Goal: Task Accomplishment & Management: Use online tool/utility

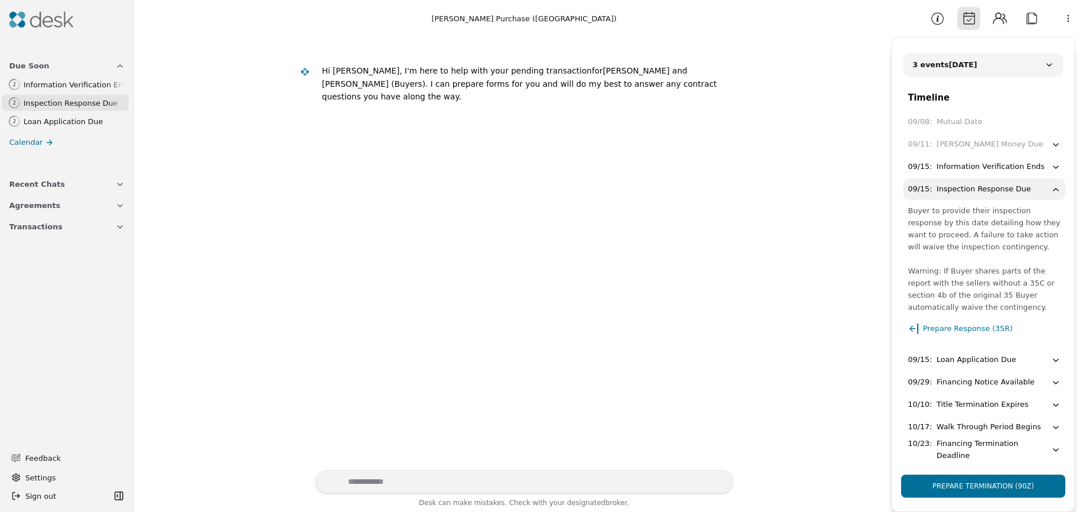
click at [37, 88] on div "Information Verification Ends" at bounding box center [74, 85] width 100 height 12
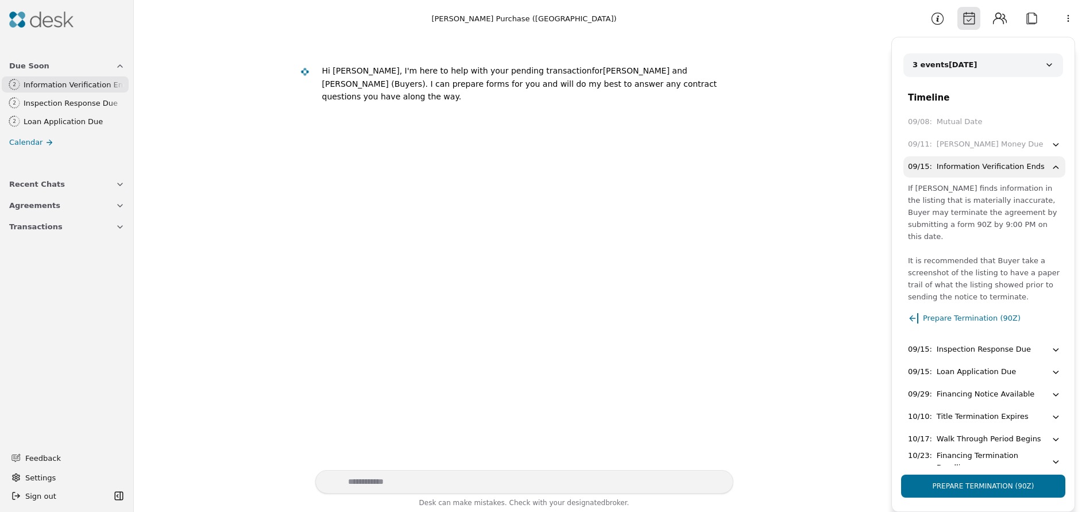
click at [41, 200] on span "Agreements" at bounding box center [34, 205] width 51 height 12
click at [40, 326] on span "Transactions" at bounding box center [35, 324] width 53 height 12
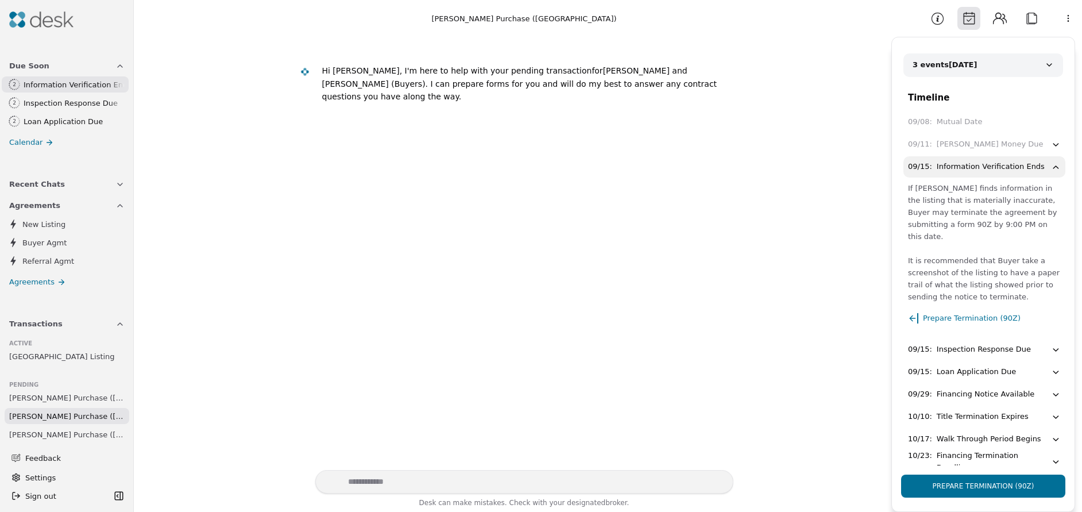
scroll to position [57, 0]
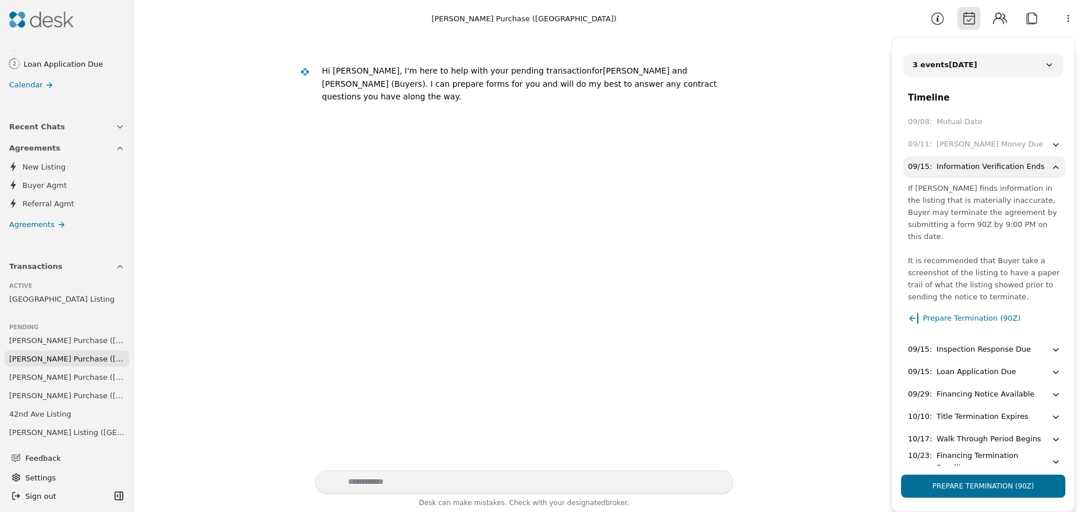
click at [54, 342] on span "[PERSON_NAME] Purchase ([GEOGRAPHIC_DATA])" at bounding box center [66, 340] width 115 height 12
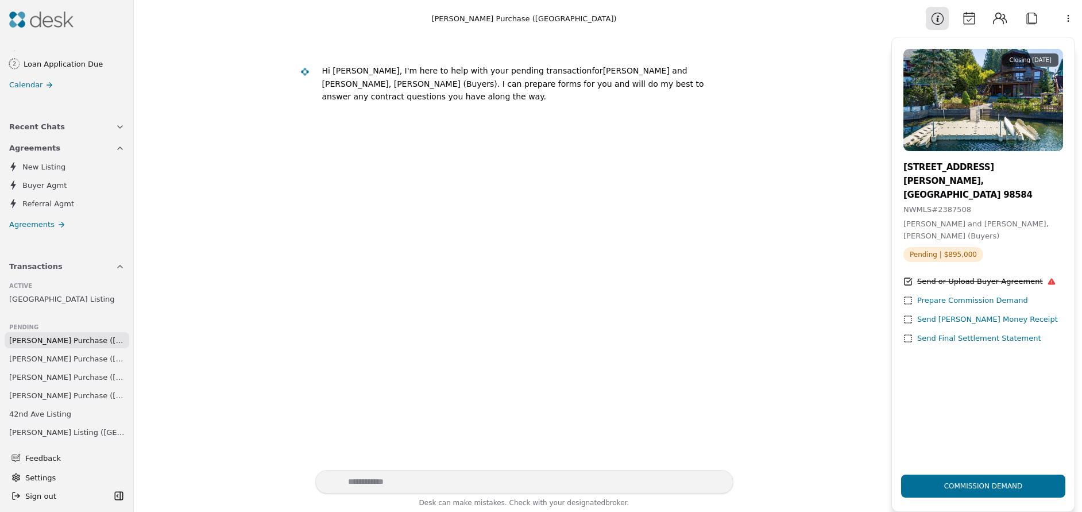
click at [985, 484] on div "Commission Demand" at bounding box center [983, 485] width 97 height 39
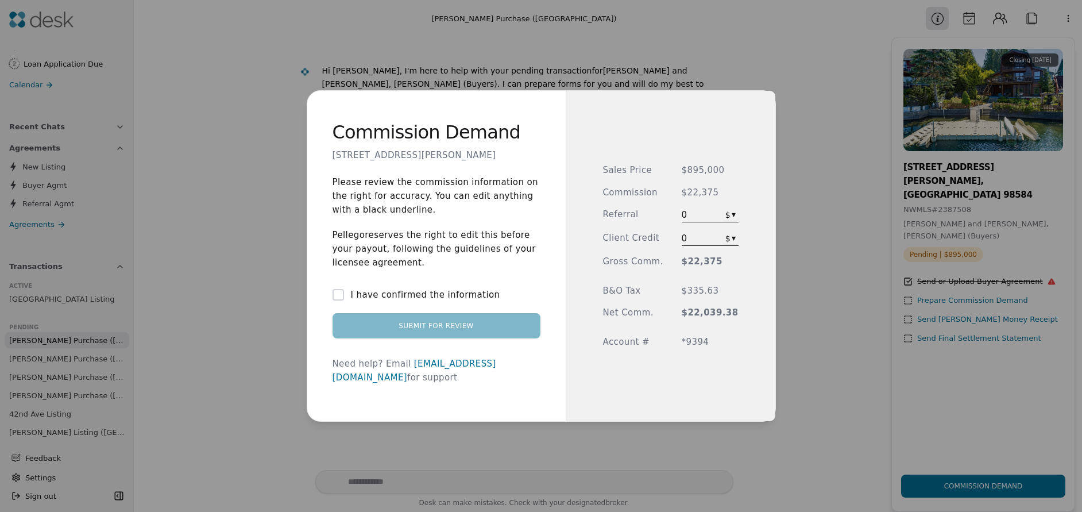
click at [344, 300] on button "I have confirmed the information" at bounding box center [338, 294] width 11 height 11
click at [450, 333] on button "Submit for Review" at bounding box center [437, 325] width 208 height 25
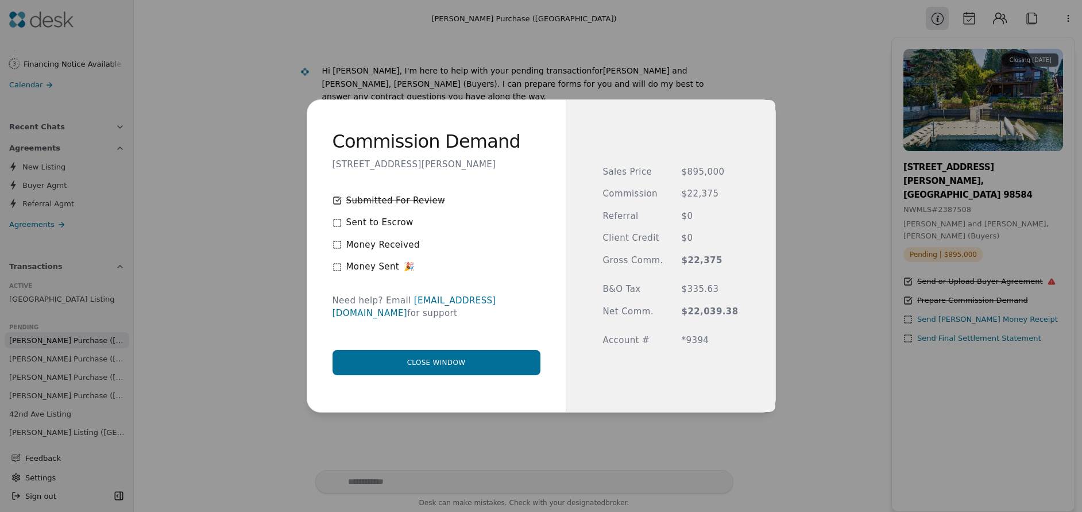
click at [438, 360] on button "Close window" at bounding box center [437, 362] width 208 height 25
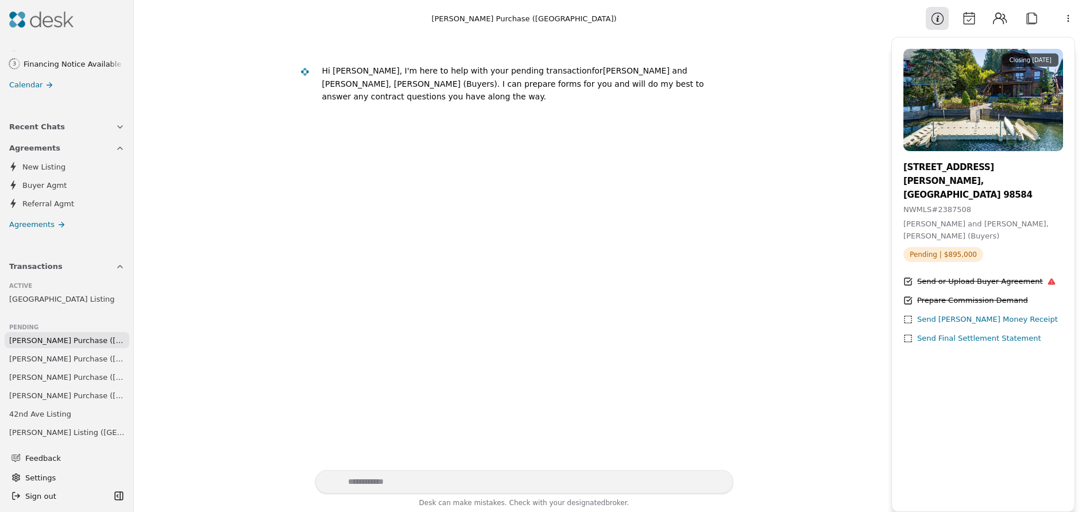
click at [950, 314] on div "Send [PERSON_NAME] Money Receipt" at bounding box center [987, 320] width 141 height 12
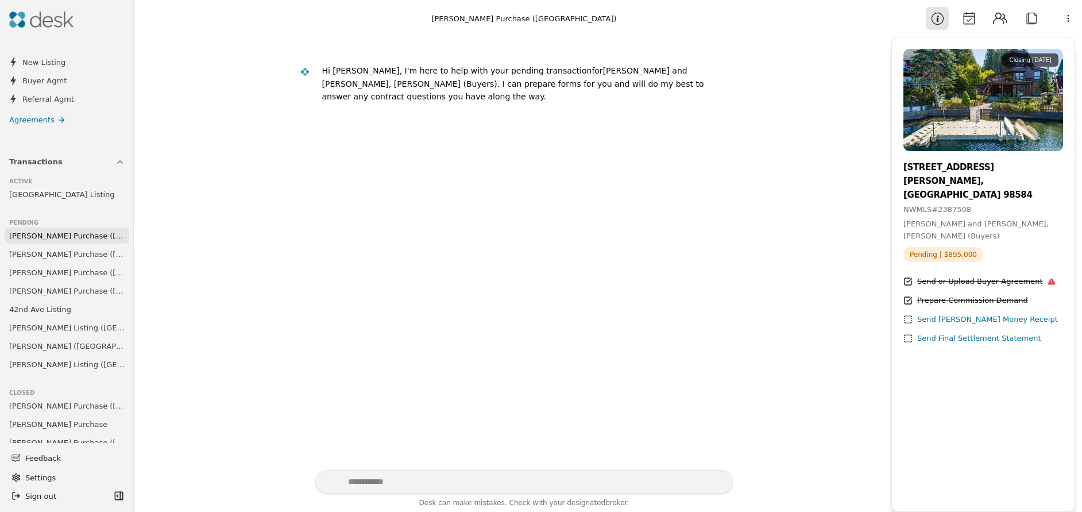
scroll to position [172, 0]
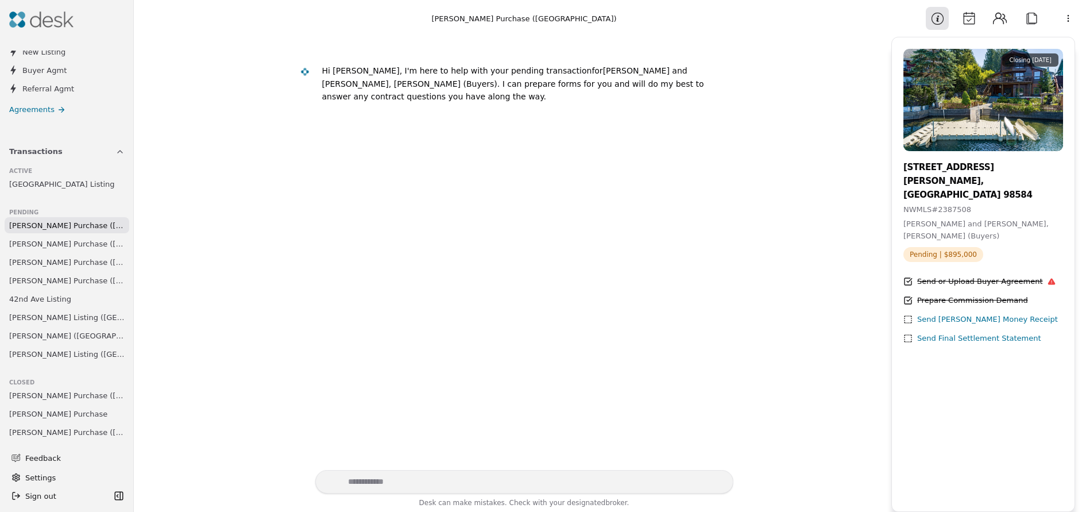
click at [51, 317] on span "[PERSON_NAME] Listing ([GEOGRAPHIC_DATA])" at bounding box center [66, 317] width 115 height 12
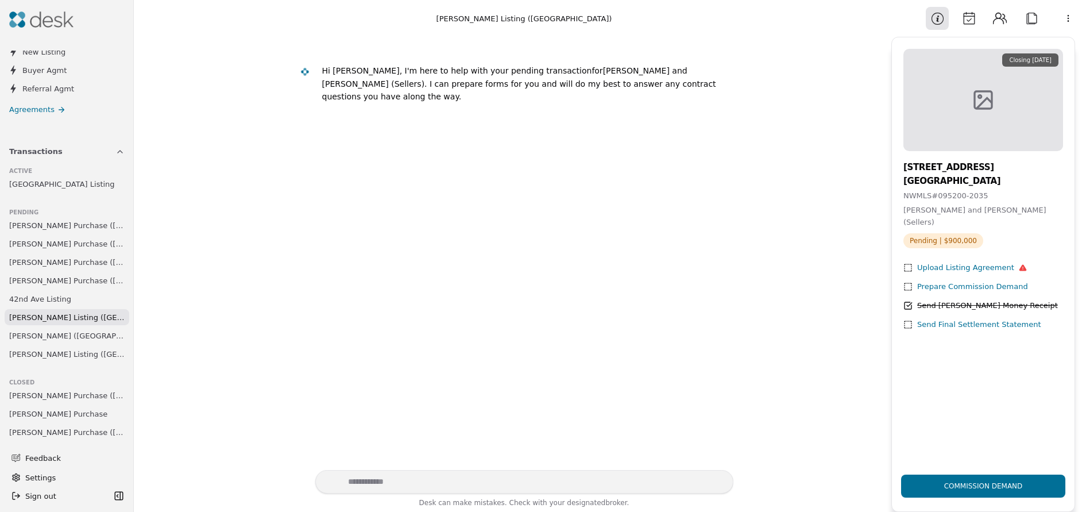
scroll to position [308, 0]
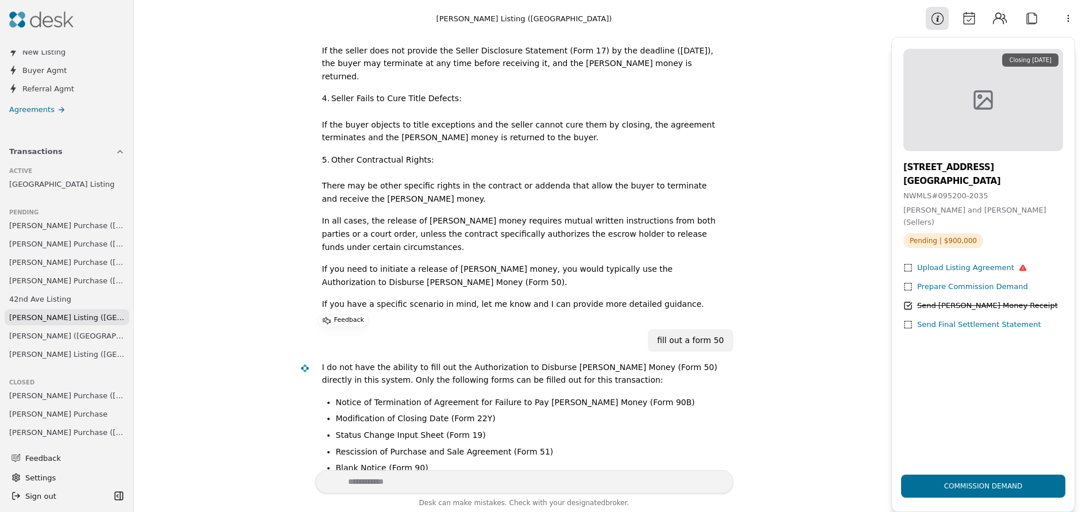
click at [983, 488] on div "Commission Demand" at bounding box center [983, 485] width 97 height 39
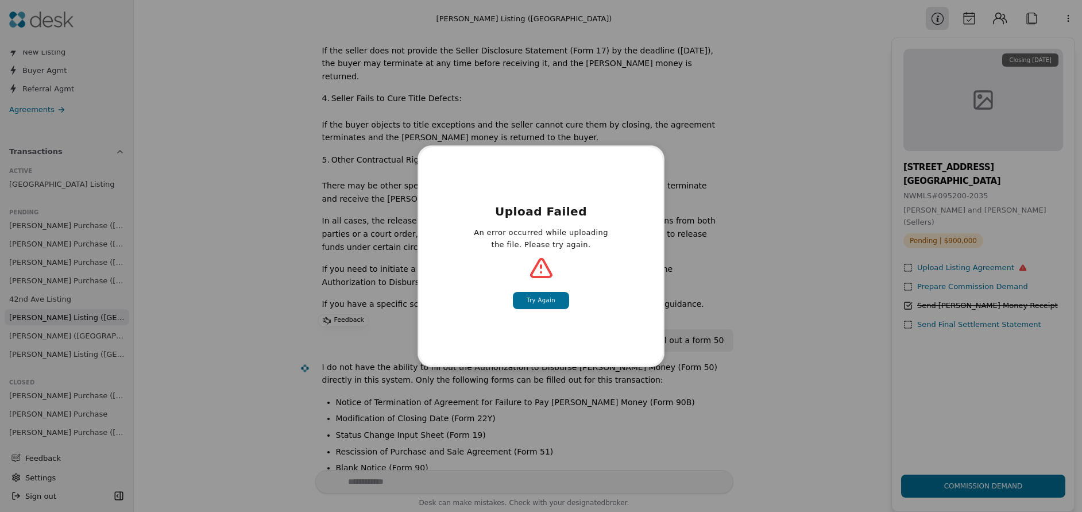
click at [541, 303] on button "Try Again" at bounding box center [541, 300] width 56 height 17
click at [545, 297] on button "Try Again" at bounding box center [541, 300] width 56 height 17
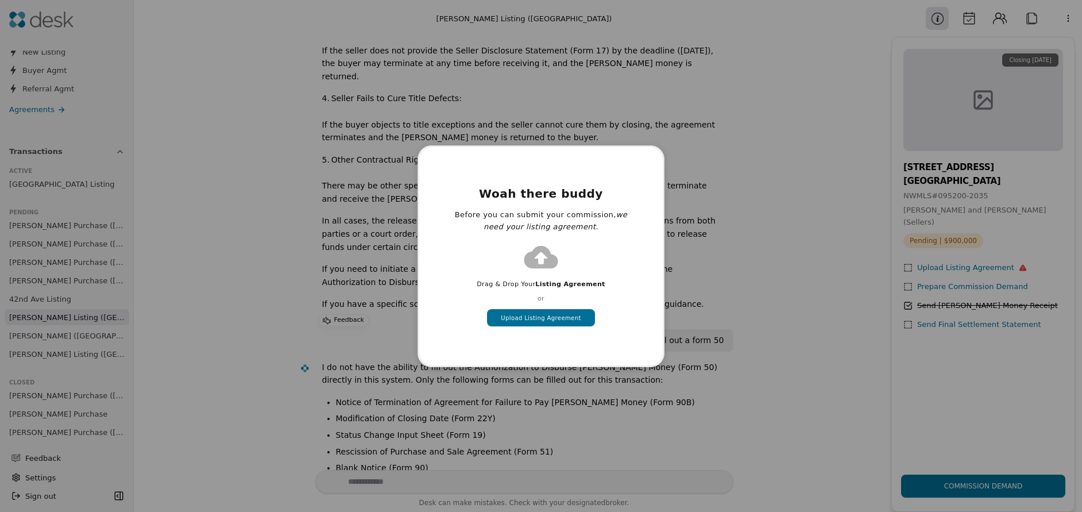
click at [546, 322] on button "Upload Listing Agreement" at bounding box center [540, 317] width 107 height 17
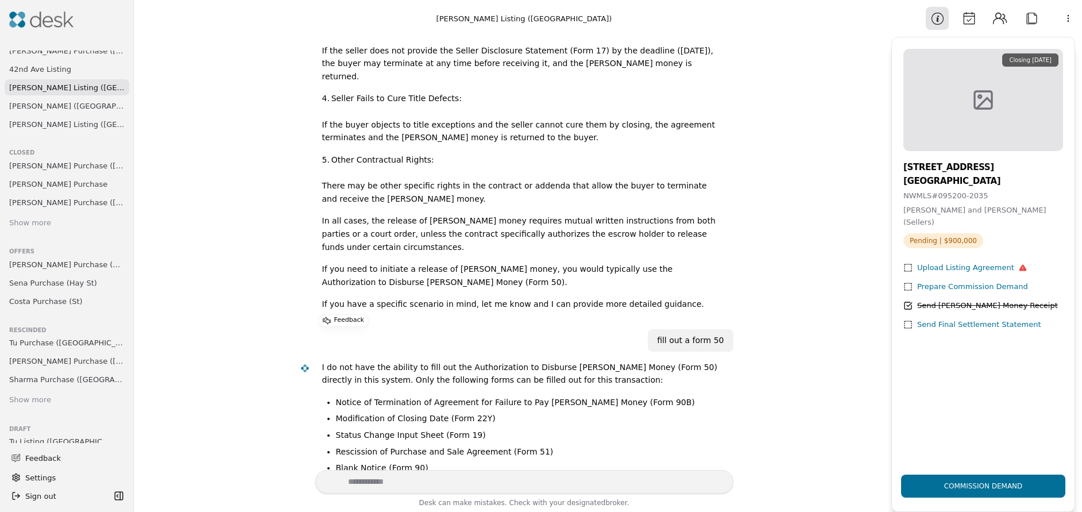
scroll to position [345, 0]
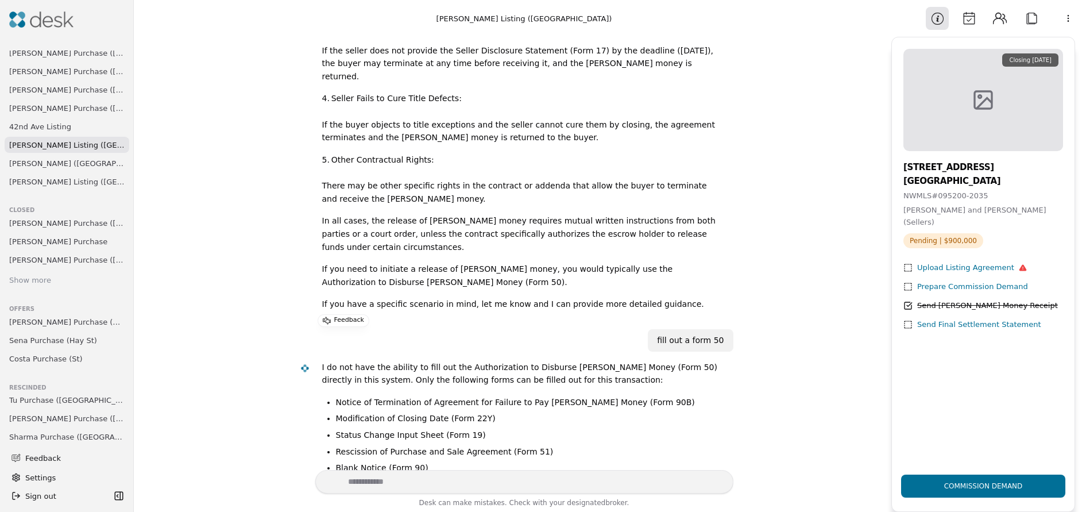
click at [52, 110] on span "[PERSON_NAME] Purchase ([GEOGRAPHIC_DATA])" at bounding box center [66, 108] width 115 height 12
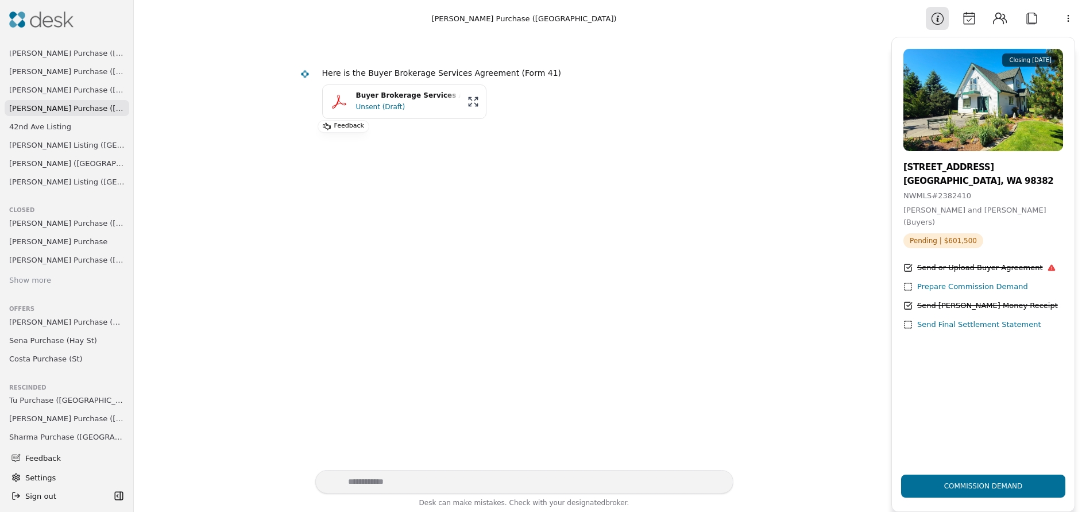
click at [420, 98] on div "Buyer Brokerage Services Agreement - [STREET_ADDRESS]pdf" at bounding box center [408, 95] width 105 height 11
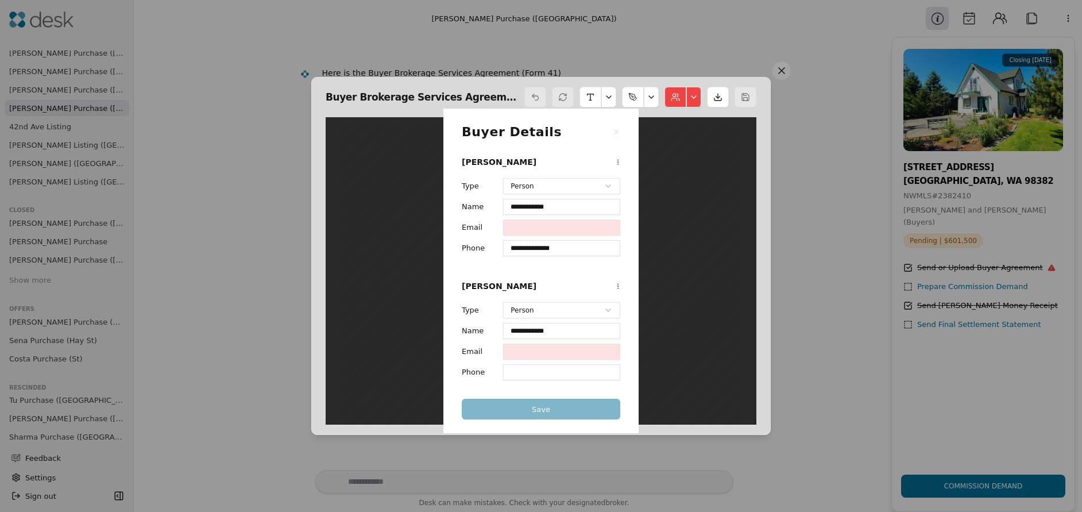
scroll to position [6, 0]
click at [778, 69] on button at bounding box center [781, 70] width 18 height 18
